Goal: Information Seeking & Learning: Learn about a topic

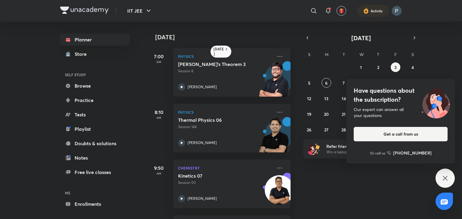
scroll to position [116, 0]
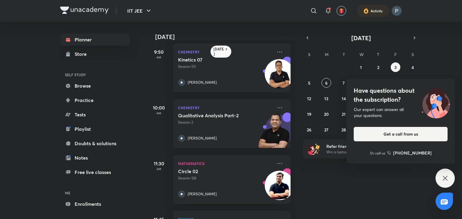
click at [441, 177] on icon at bounding box center [444, 178] width 7 height 7
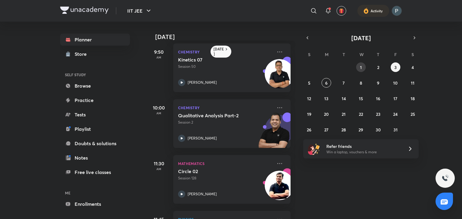
click at [357, 63] on button "1" at bounding box center [361, 68] width 10 height 10
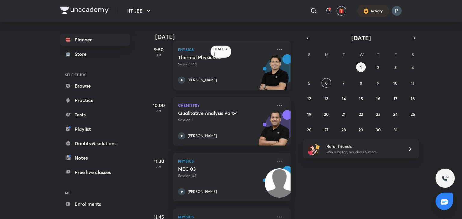
scroll to position [119, 0]
click at [180, 134] on icon at bounding box center [181, 135] width 7 height 7
click at [396, 65] on abbr "3" at bounding box center [395, 68] width 2 height 6
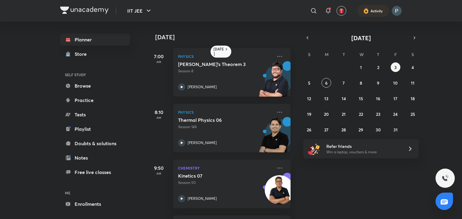
scroll to position [100, 0]
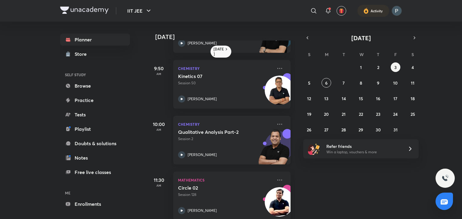
click at [181, 149] on div "Qualitative Analysis Part-2 Session 2 [PERSON_NAME]" at bounding box center [225, 143] width 94 height 29
